Goal: Transaction & Acquisition: Subscribe to service/newsletter

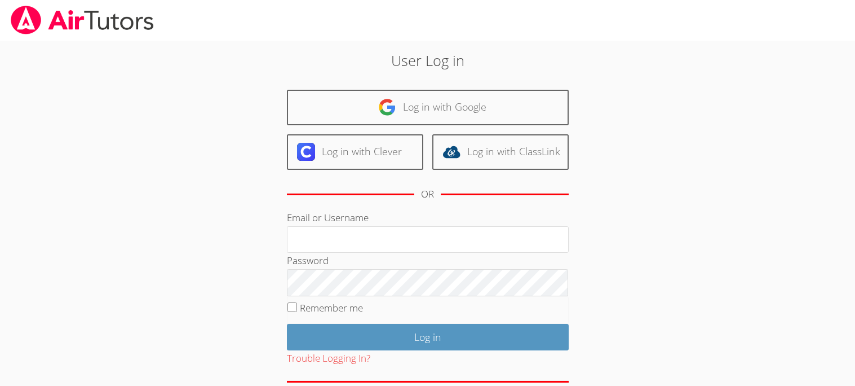
click at [21, 7] on img at bounding box center [82, 20] width 145 height 29
click at [23, 7] on img at bounding box center [82, 20] width 145 height 29
click at [25, 12] on img at bounding box center [82, 20] width 145 height 29
click at [25, 15] on img at bounding box center [82, 20] width 145 height 29
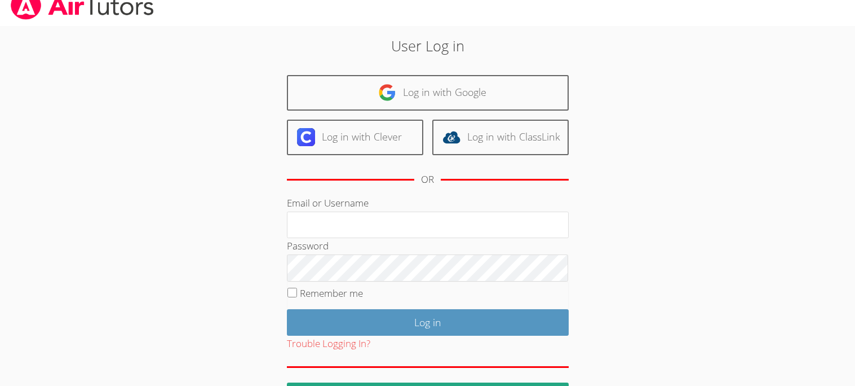
scroll to position [53, 0]
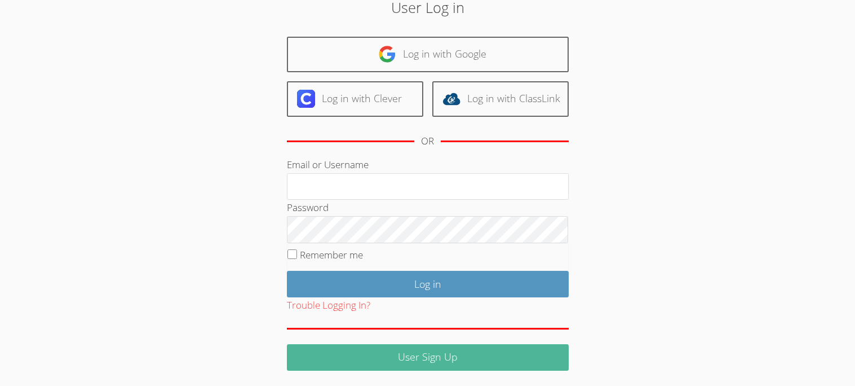
click at [467, 350] on link "User Sign Up" at bounding box center [428, 357] width 282 height 26
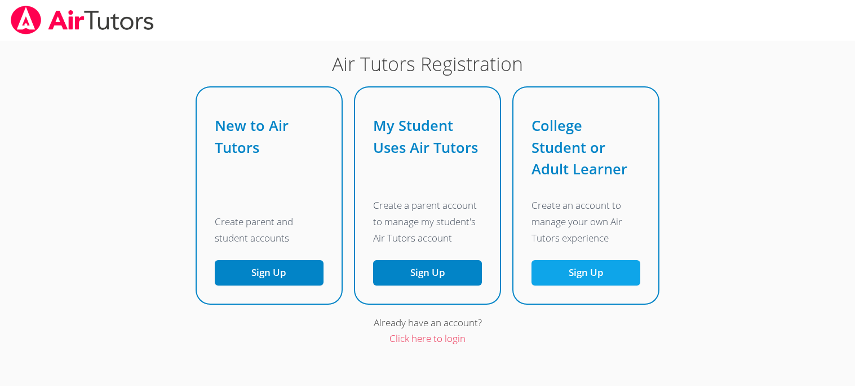
click at [604, 276] on button "Sign Up" at bounding box center [586, 272] width 109 height 25
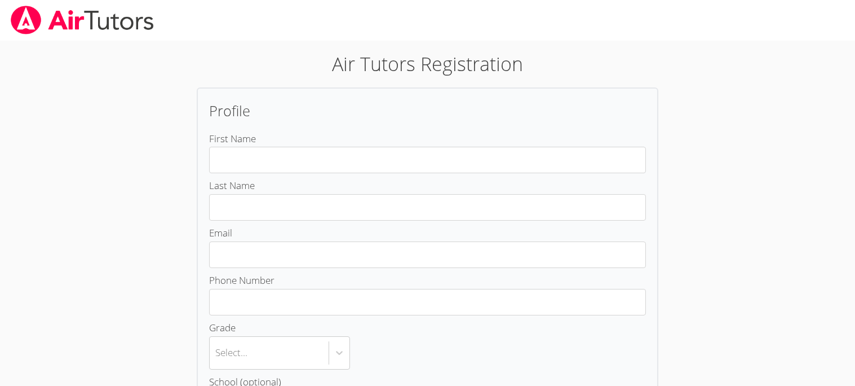
click at [260, 276] on span "Phone Number" at bounding box center [241, 279] width 65 height 13
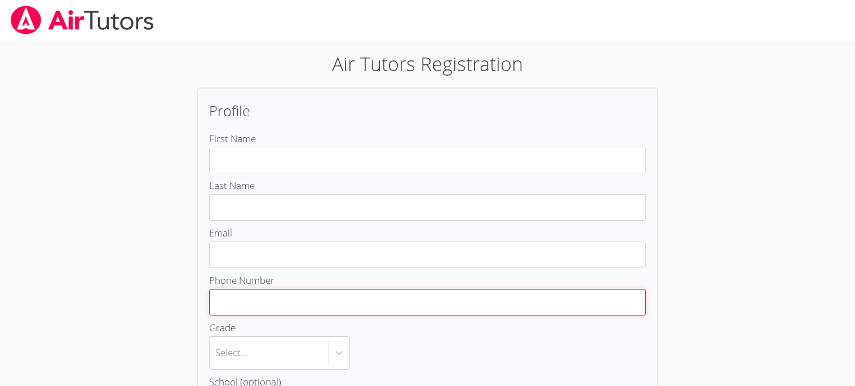
click at [260, 289] on input "Phone Number" at bounding box center [427, 302] width 437 height 26
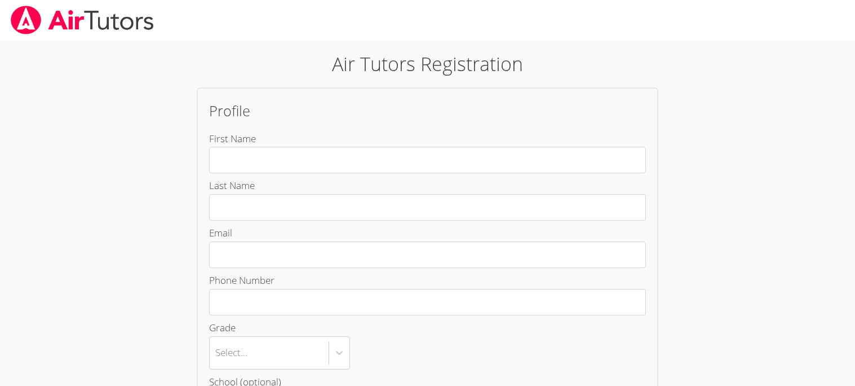
scroll to position [37, 0]
